Goal: Information Seeking & Learning: Find specific fact

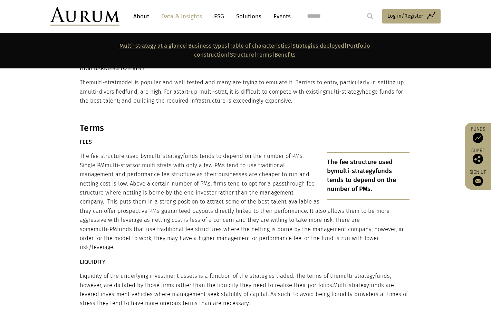
scroll to position [4008, 0]
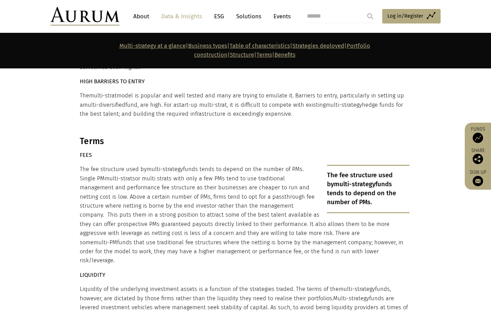
click at [280, 18] on input "search" at bounding box center [340, 16] width 69 height 14
type input "**********"
drag, startPoint x: 372, startPoint y: 15, endPoint x: 438, endPoint y: 96, distance: 104.6
click at [280, 127] on section "Terms FEES The fee structure used by multi-strategy funds tends to depend on th…" at bounding box center [245, 300] width 491 height 347
click at [280, 18] on input "submit" at bounding box center [370, 16] width 14 height 14
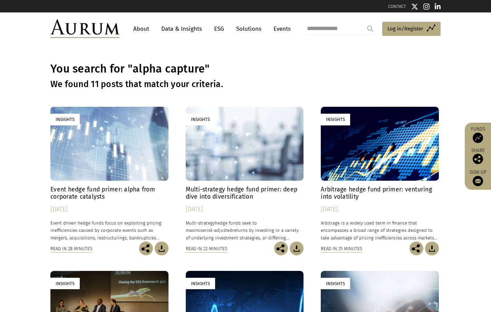
click at [263, 191] on h4 "Multi-strategy hedge fund primer: deep dive into diversification" at bounding box center [245, 193] width 118 height 15
